Goal: Transaction & Acquisition: Subscribe to service/newsletter

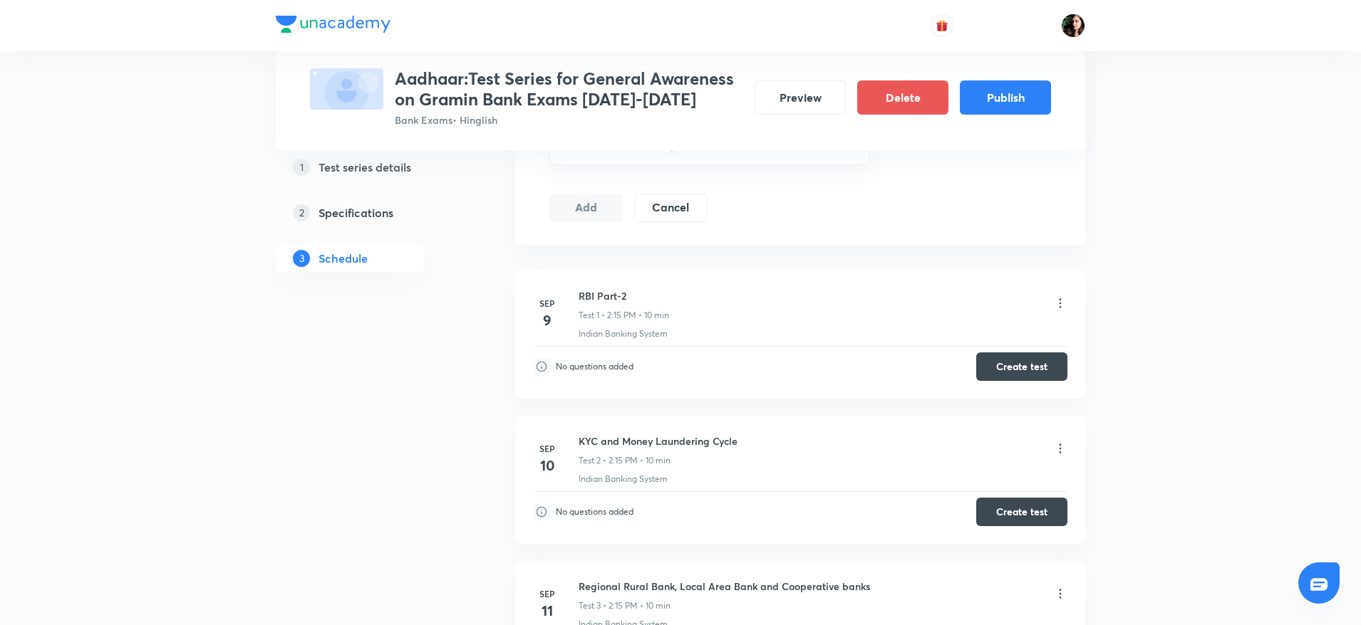
scroll to position [534, 0]
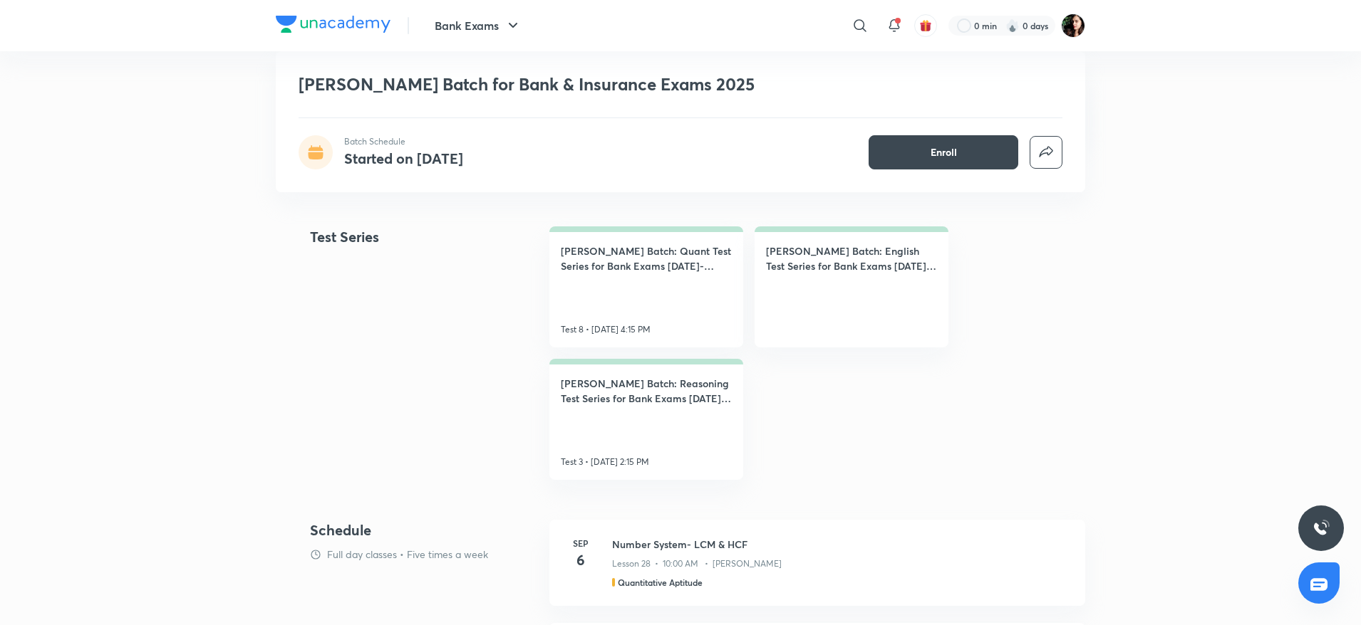
scroll to position [641, 0]
